Goal: Transaction & Acquisition: Book appointment/travel/reservation

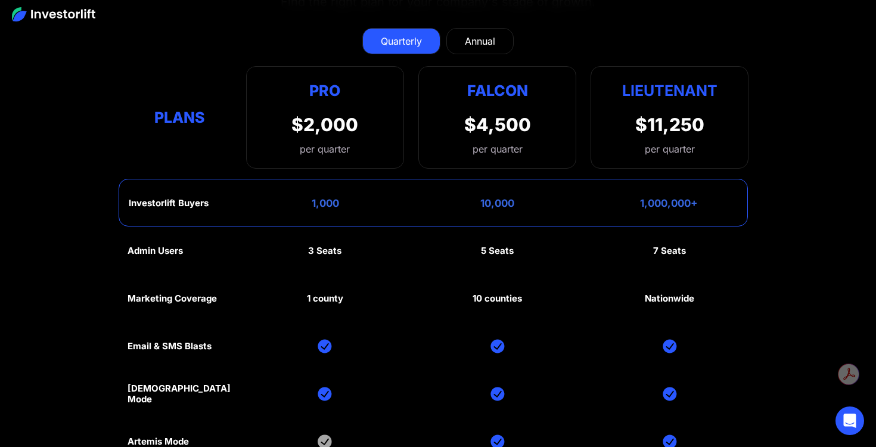
scroll to position [5348, 0]
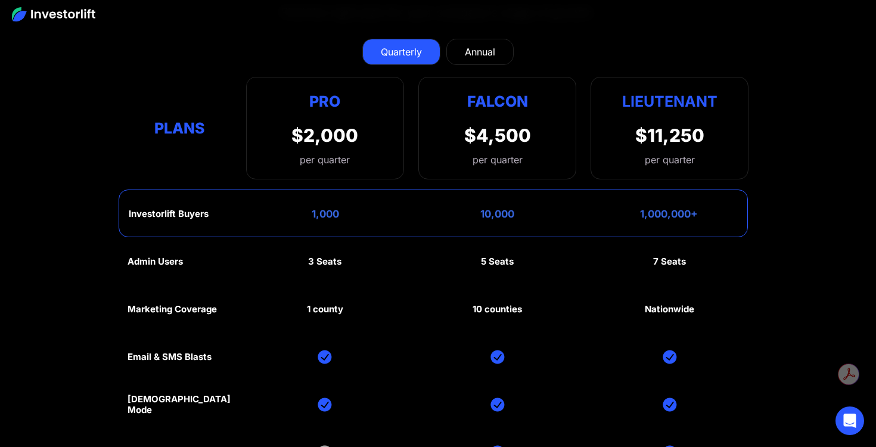
click at [498, 45] on link "Annual" at bounding box center [479, 52] width 67 height 26
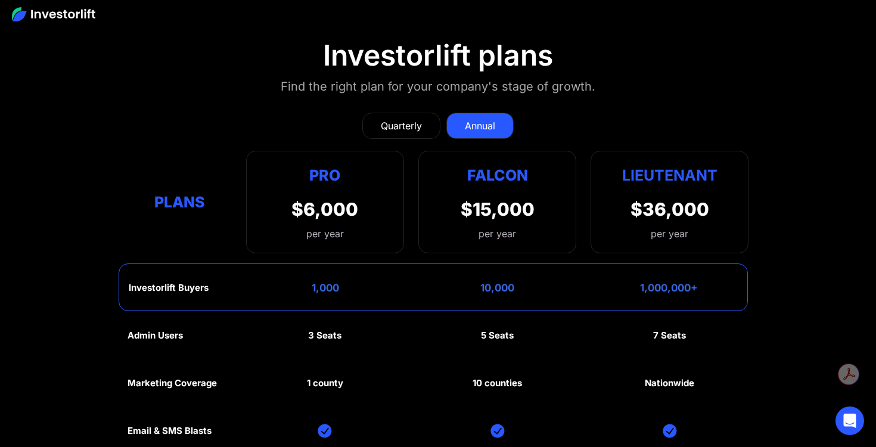
scroll to position [5165, 0]
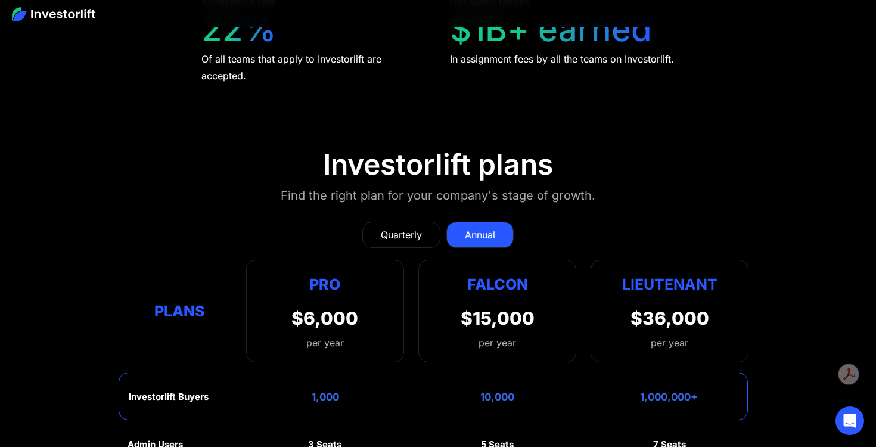
click at [390, 231] on div "Quarterly" at bounding box center [401, 235] width 41 height 14
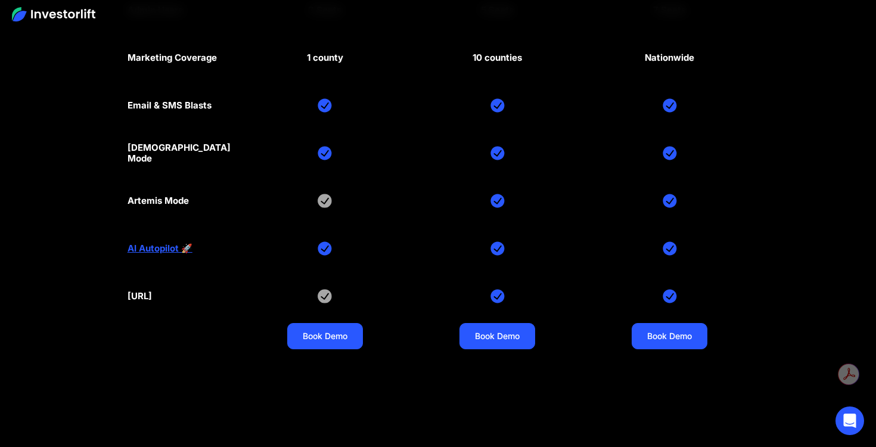
scroll to position [5592, 0]
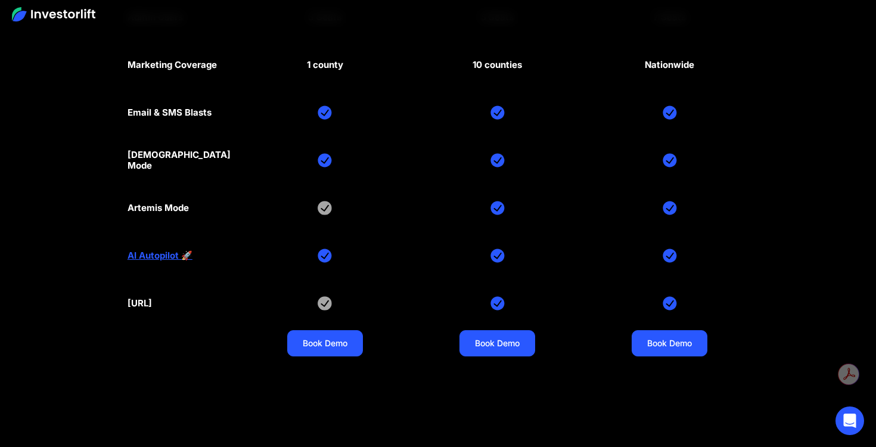
click at [324, 305] on img at bounding box center [325, 303] width 14 height 14
click at [327, 335] on link "Book Demo" at bounding box center [325, 343] width 76 height 26
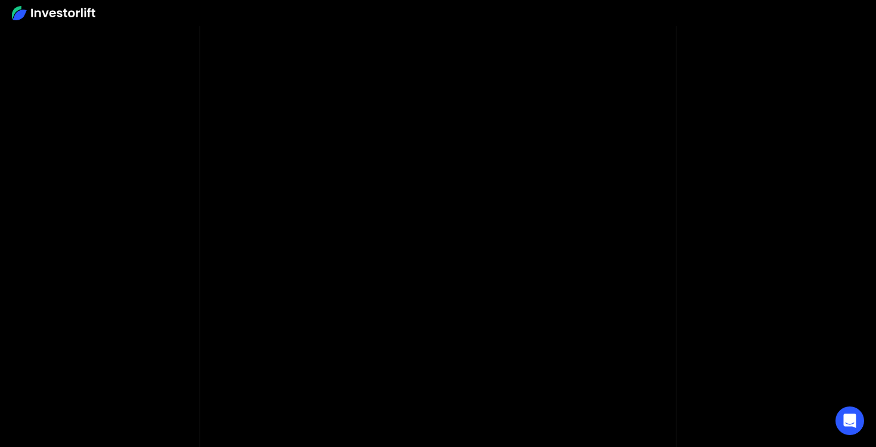
scroll to position [76, 0]
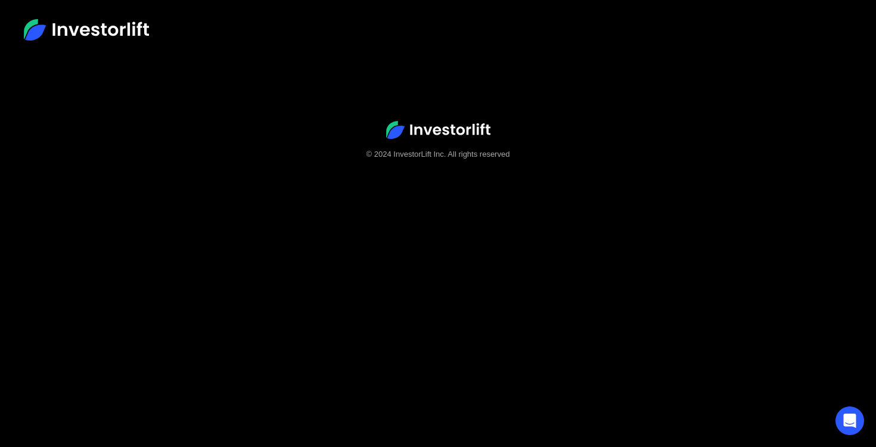
scroll to position [74, 0]
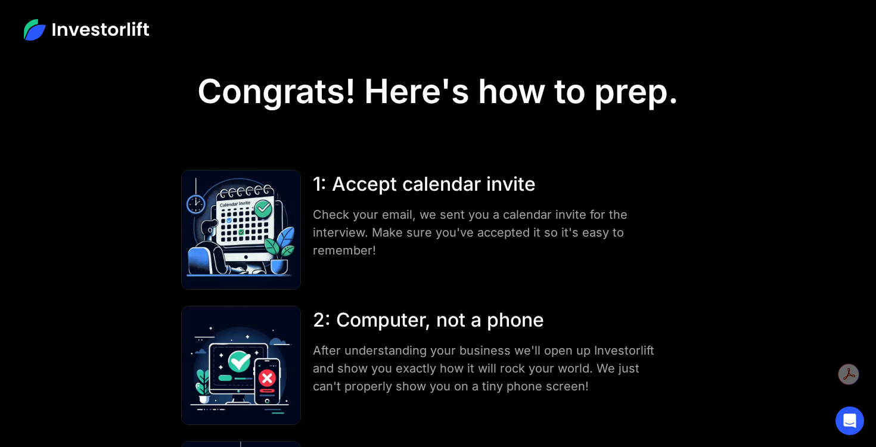
click at [69, 25] on img at bounding box center [86, 29] width 125 height 21
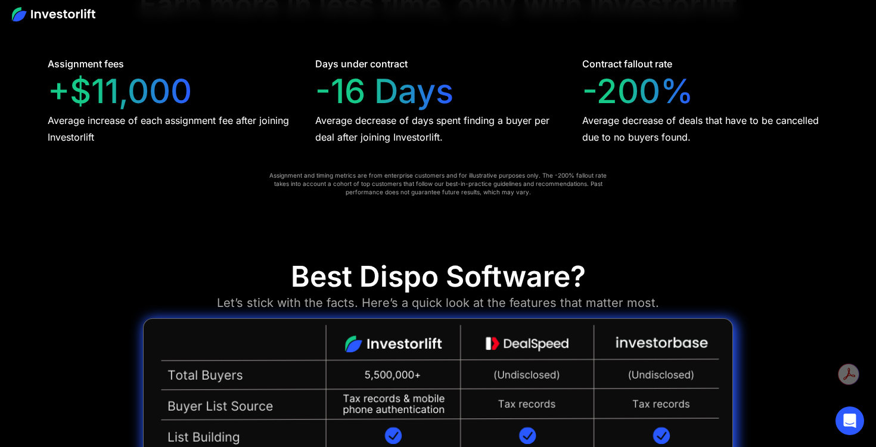
scroll to position [2399, 0]
